Goal: Task Accomplishment & Management: Use online tool/utility

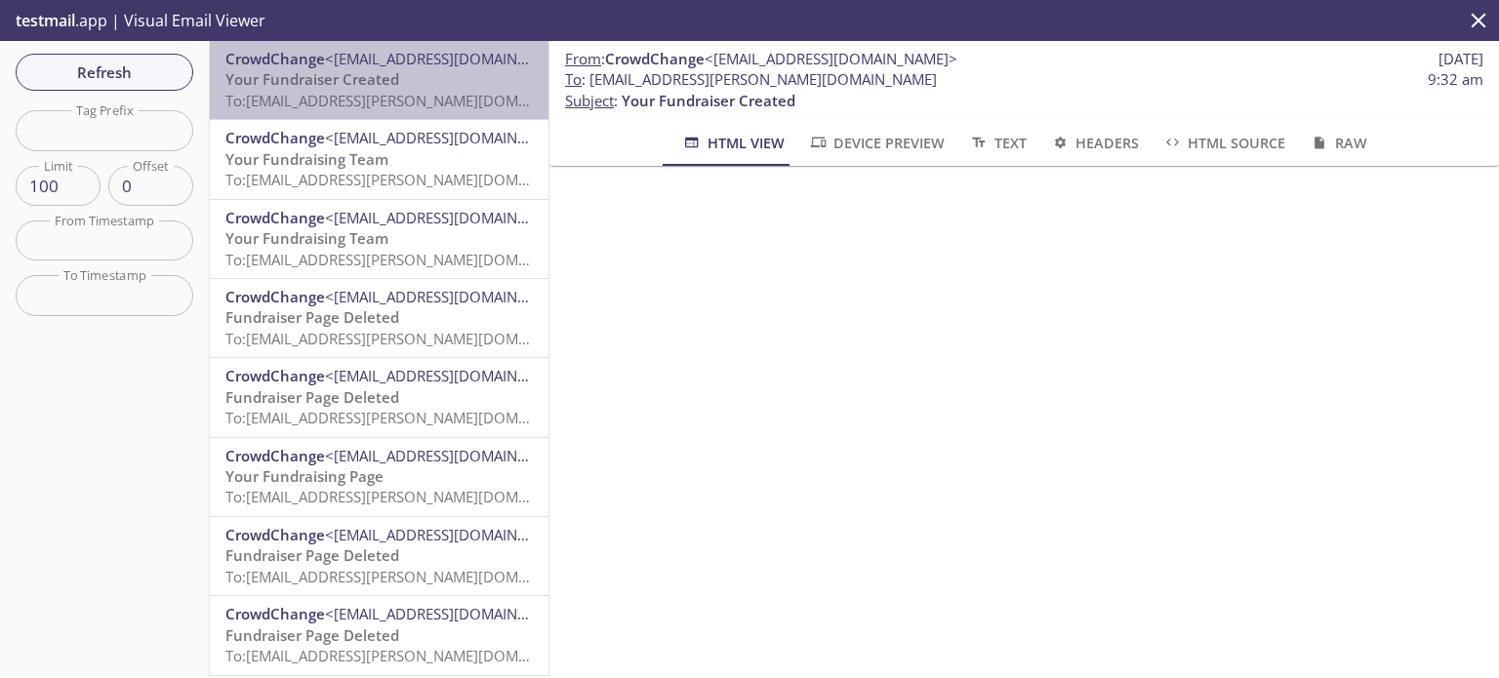
click at [393, 89] on p "Your Fundraiser Created To: crowdchange.abhinay@inbox.testmail.app" at bounding box center [378, 90] width 307 height 42
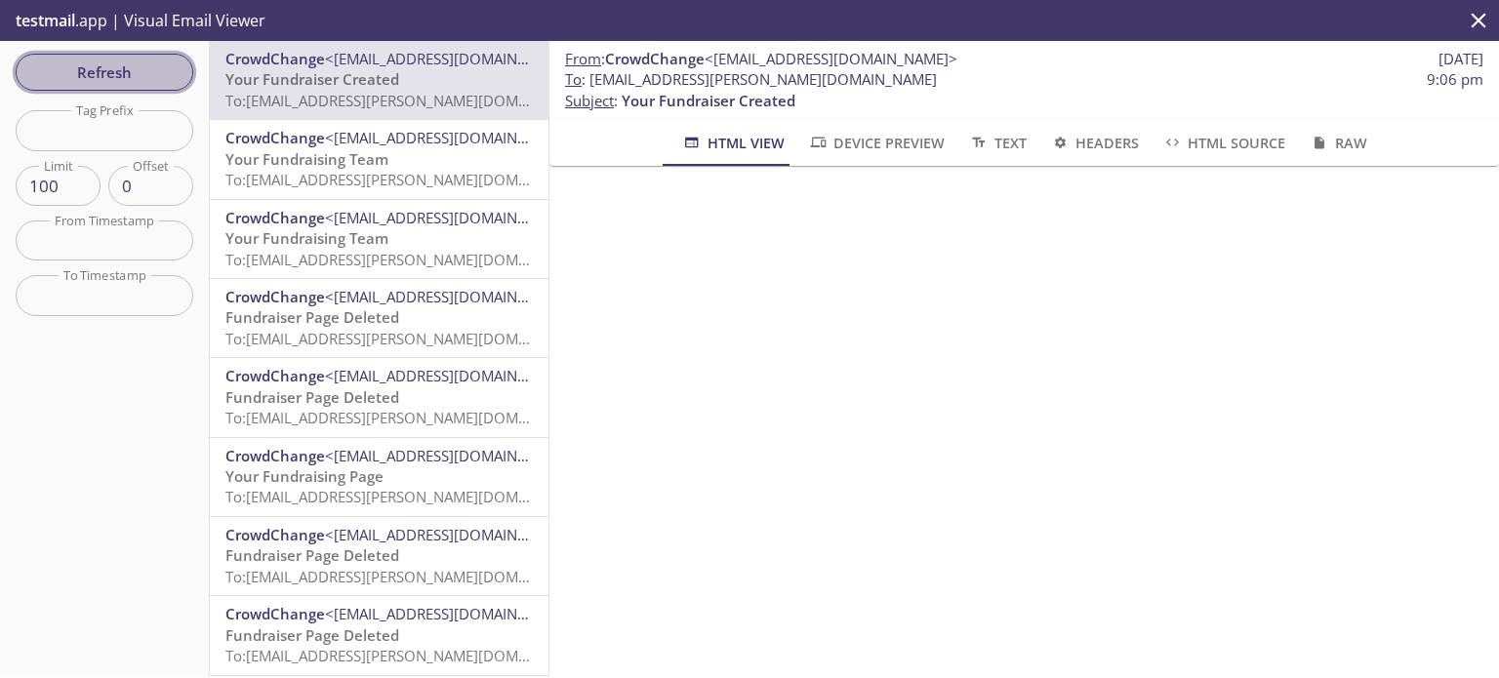
click at [139, 73] on span "Refresh" at bounding box center [104, 72] width 146 height 25
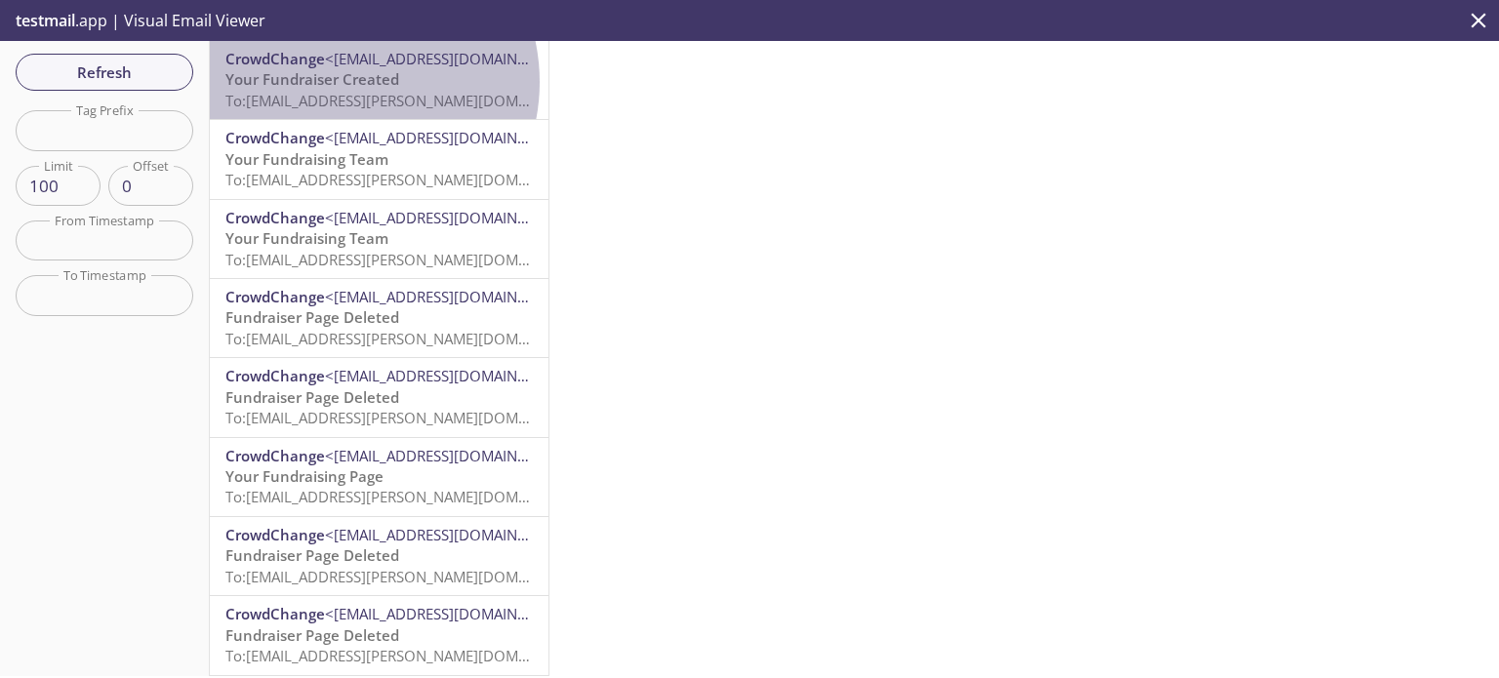
click at [344, 82] on span "Your Fundraiser Created" at bounding box center [312, 79] width 174 height 20
